Goal: Task Accomplishment & Management: Use online tool/utility

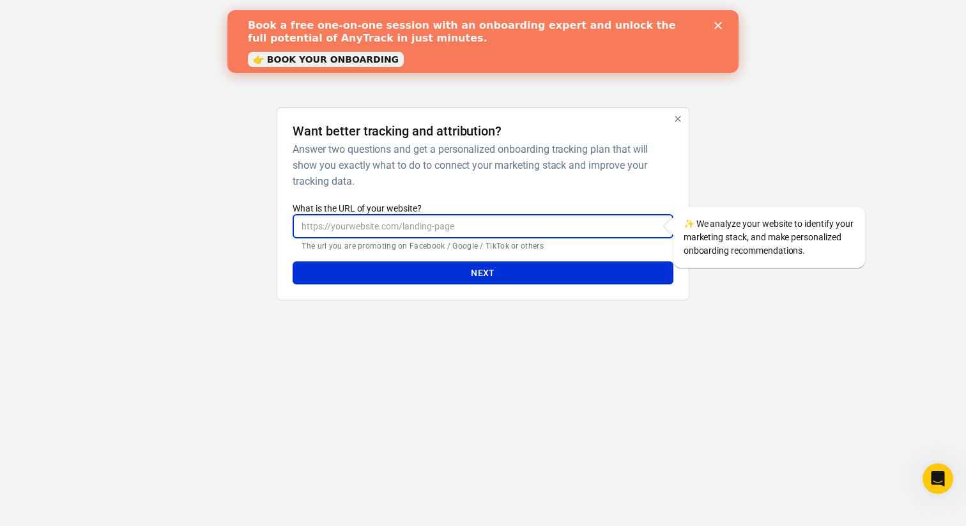
click at [507, 229] on input "What is the URL of your website?" at bounding box center [483, 227] width 380 height 24
type input "[URL][DOMAIN_NAME]"
click at [465, 270] on button "Next" at bounding box center [483, 273] width 380 height 24
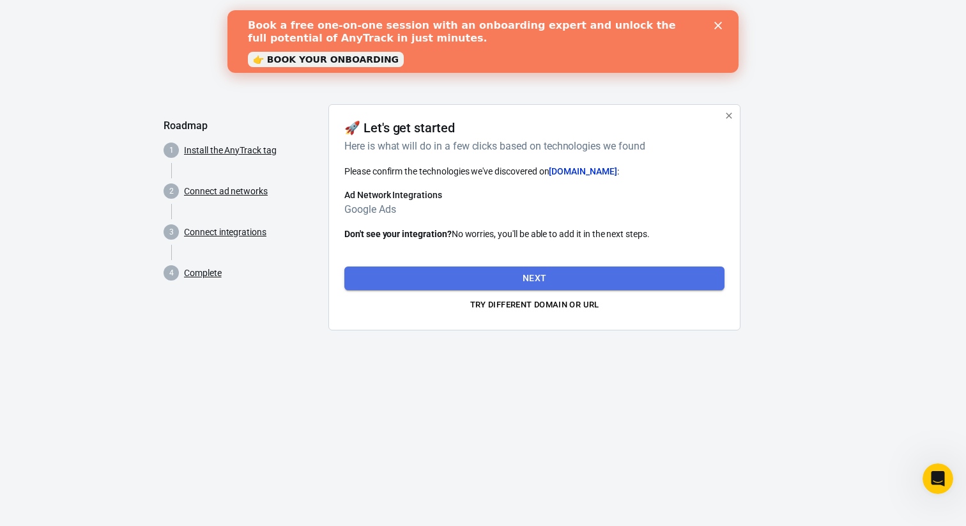
click at [518, 270] on button "Next" at bounding box center [534, 278] width 380 height 24
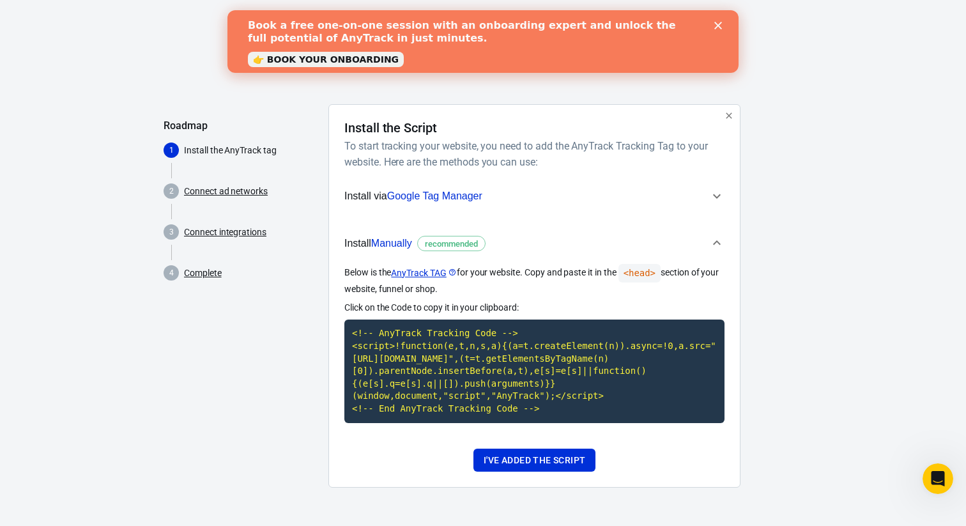
scroll to position [5, 0]
click at [567, 471] on button "I've added the script" at bounding box center [534, 460] width 122 height 24
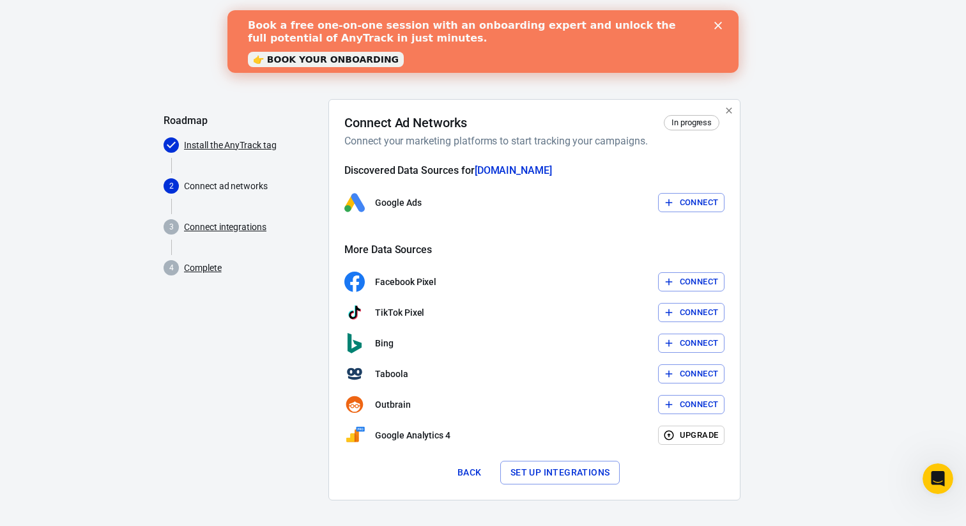
scroll to position [10, 0]
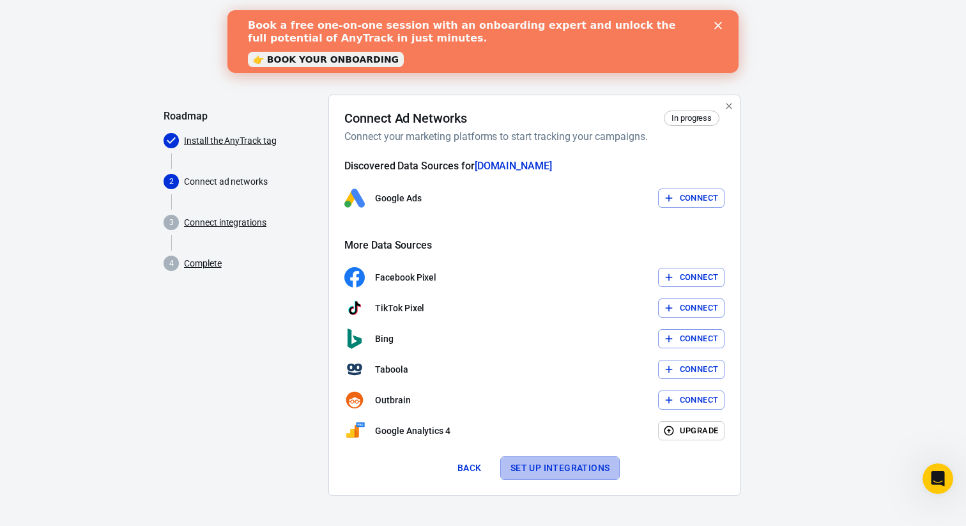
click at [535, 466] on button "Set up integrations" at bounding box center [560, 468] width 120 height 24
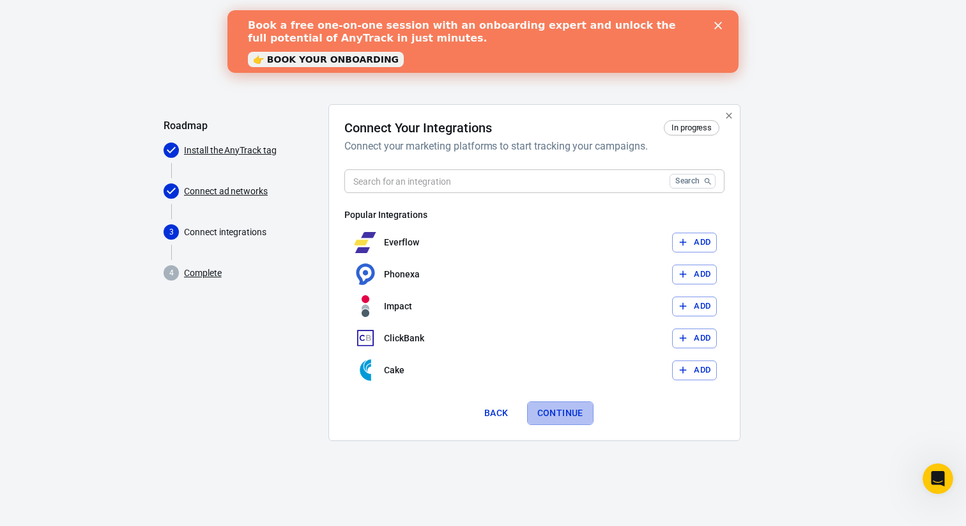
click at [562, 411] on button "Continue" at bounding box center [560, 413] width 66 height 24
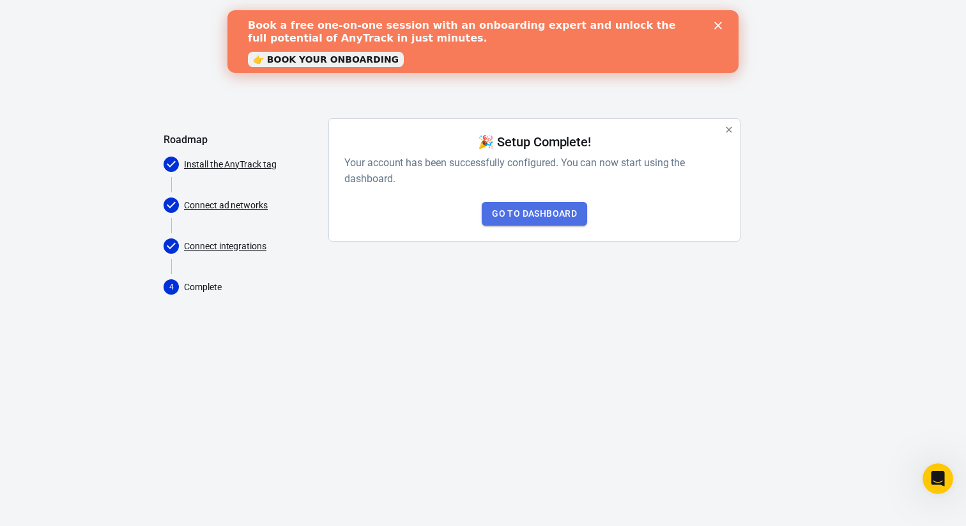
click at [544, 220] on link "Go to Dashboard" at bounding box center [534, 214] width 105 height 24
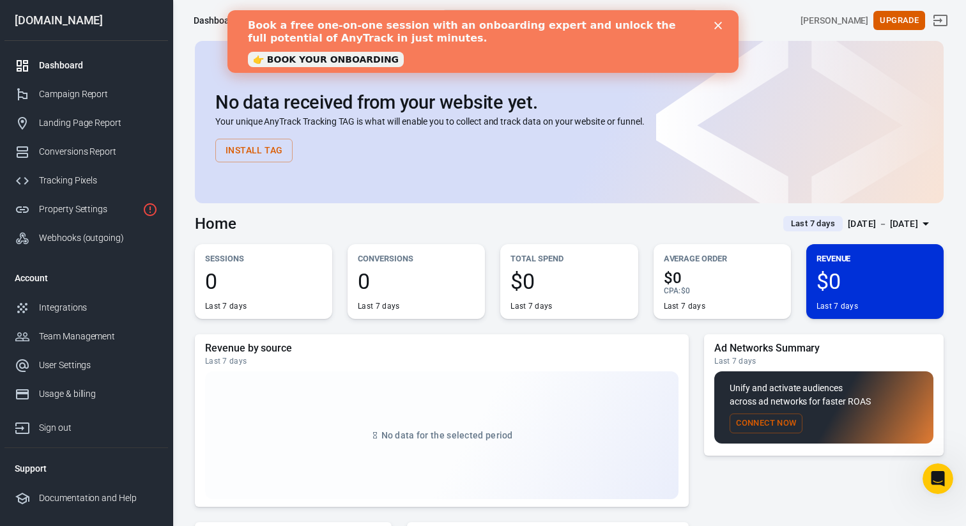
click at [717, 27] on icon "Close" at bounding box center [718, 26] width 8 height 8
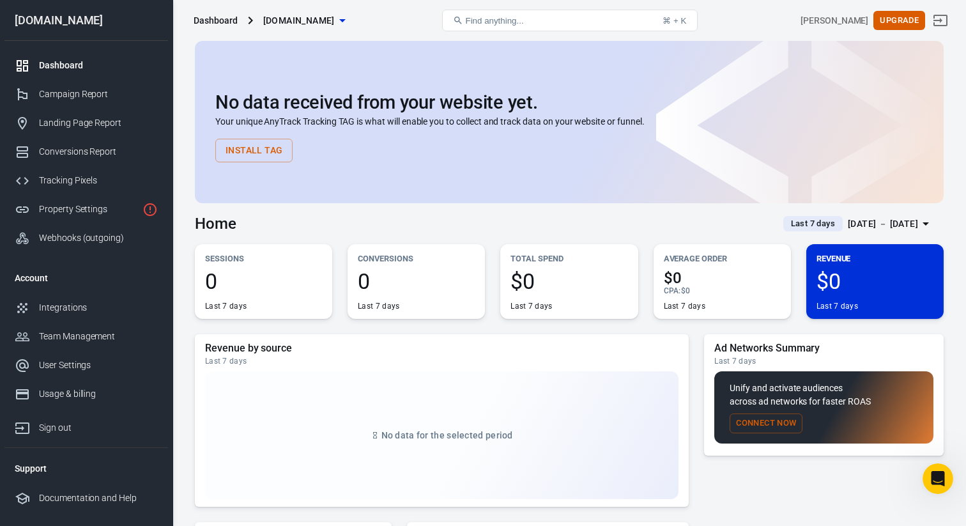
click at [415, 280] on span "0" at bounding box center [416, 281] width 117 height 22
click at [80, 238] on div "Webhooks (outgoing)" at bounding box center [98, 237] width 119 height 13
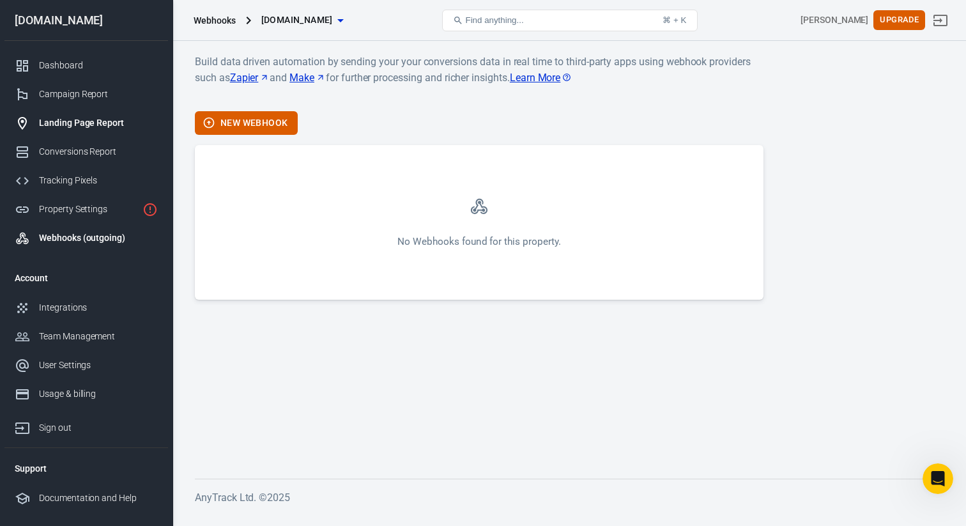
click at [100, 124] on div "Landing Page Report" at bounding box center [98, 122] width 119 height 13
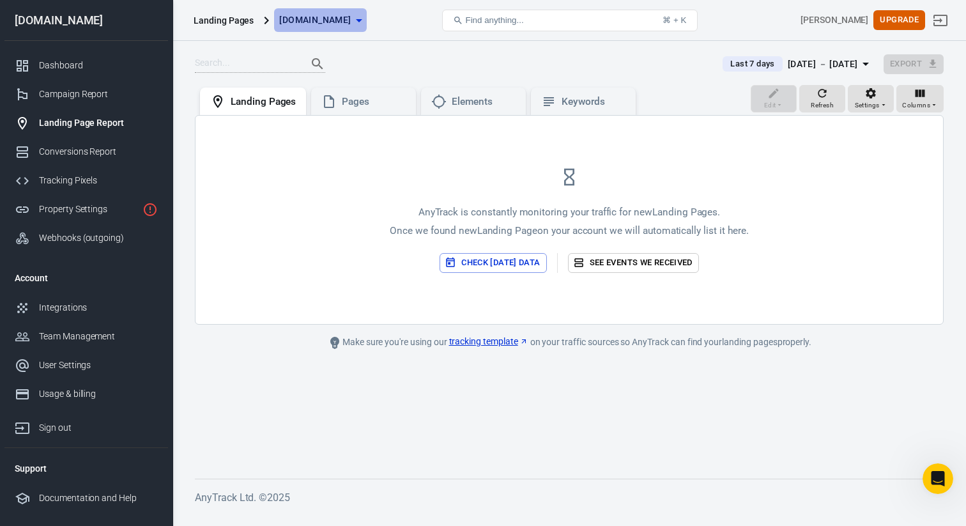
click at [362, 19] on icon "button" at bounding box center [359, 20] width 6 height 3
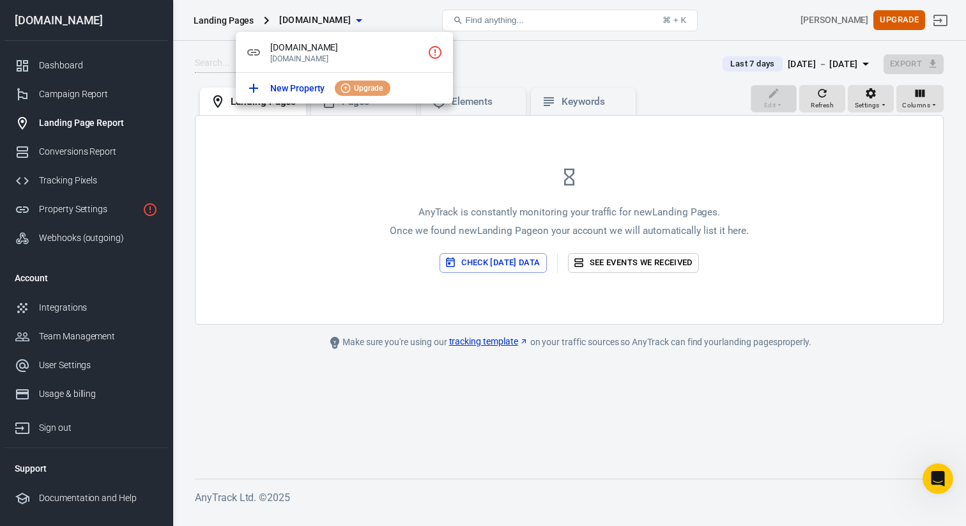
click at [488, 57] on div at bounding box center [483, 263] width 966 height 526
